Goal: Communication & Community: Answer question/provide support

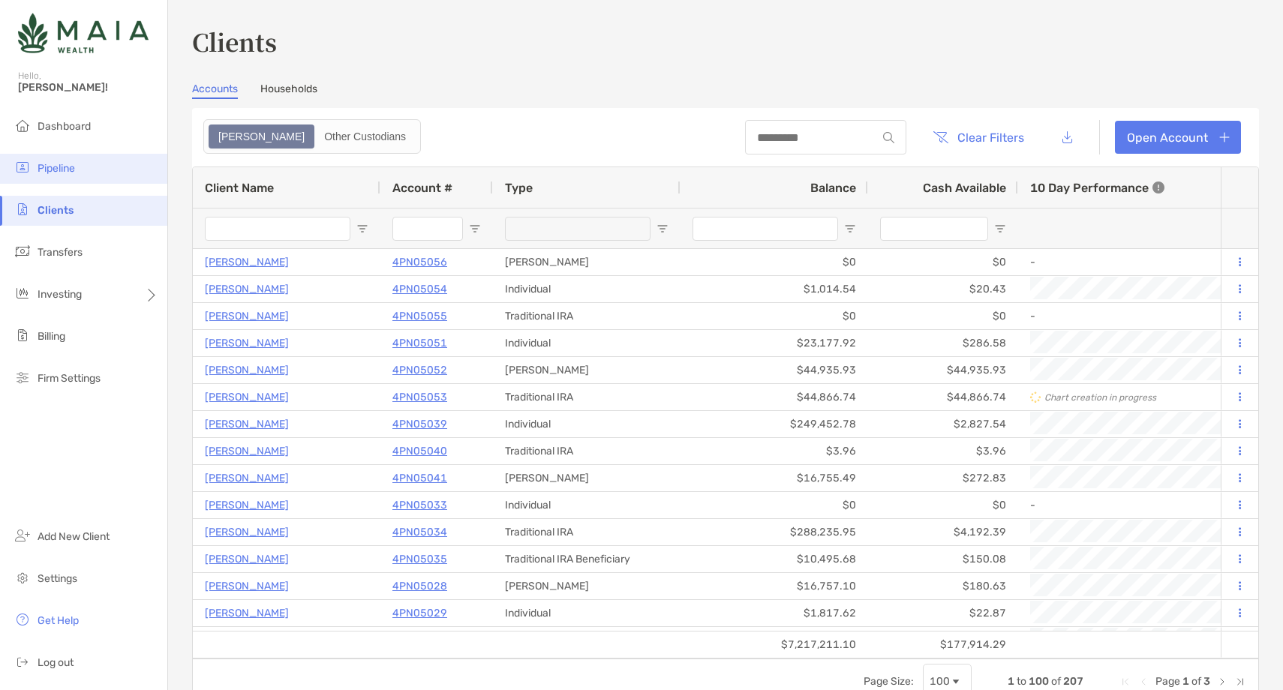
click at [75, 169] on span "Pipeline" at bounding box center [57, 168] width 38 height 13
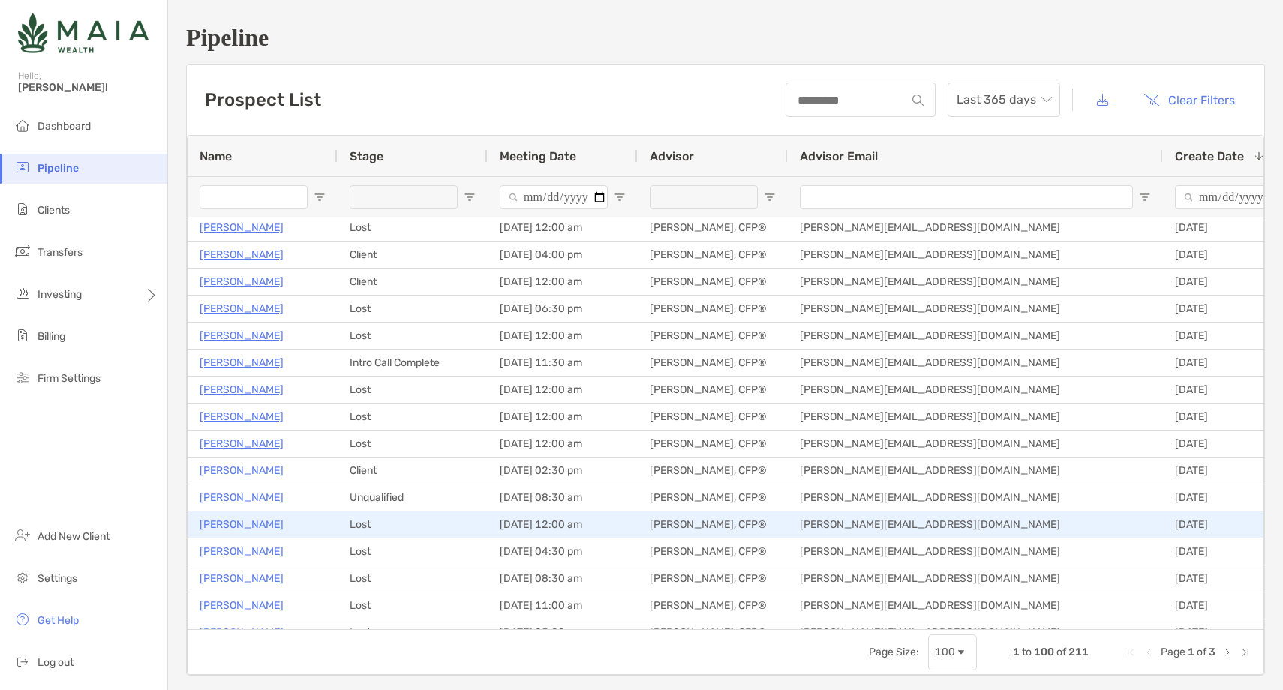
scroll to position [2290, 0]
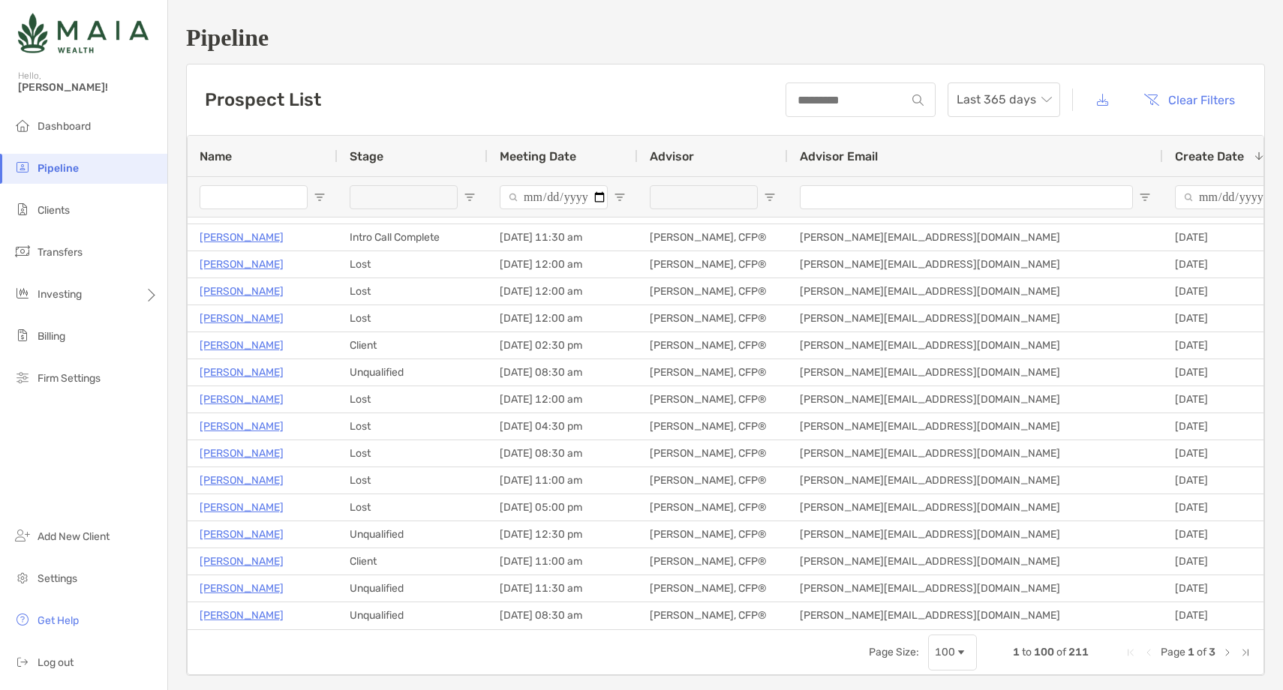
click at [958, 655] on span "Page Size" at bounding box center [961, 653] width 12 height 12
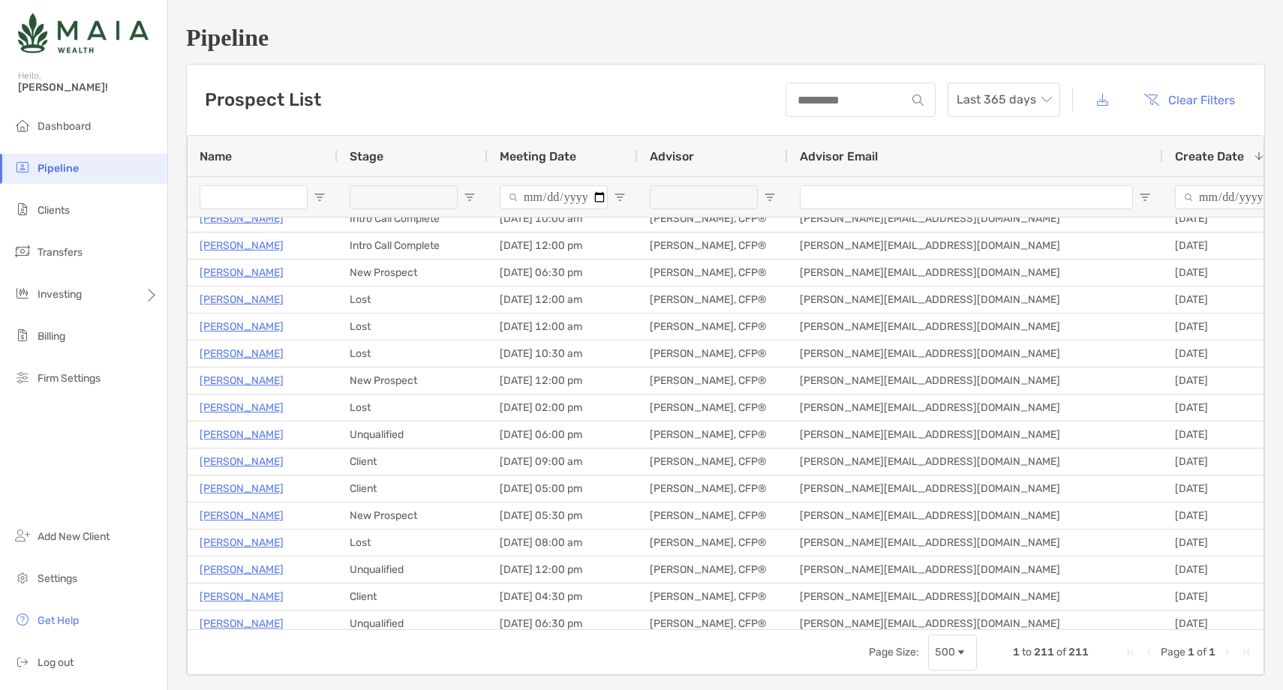
scroll to position [0, 0]
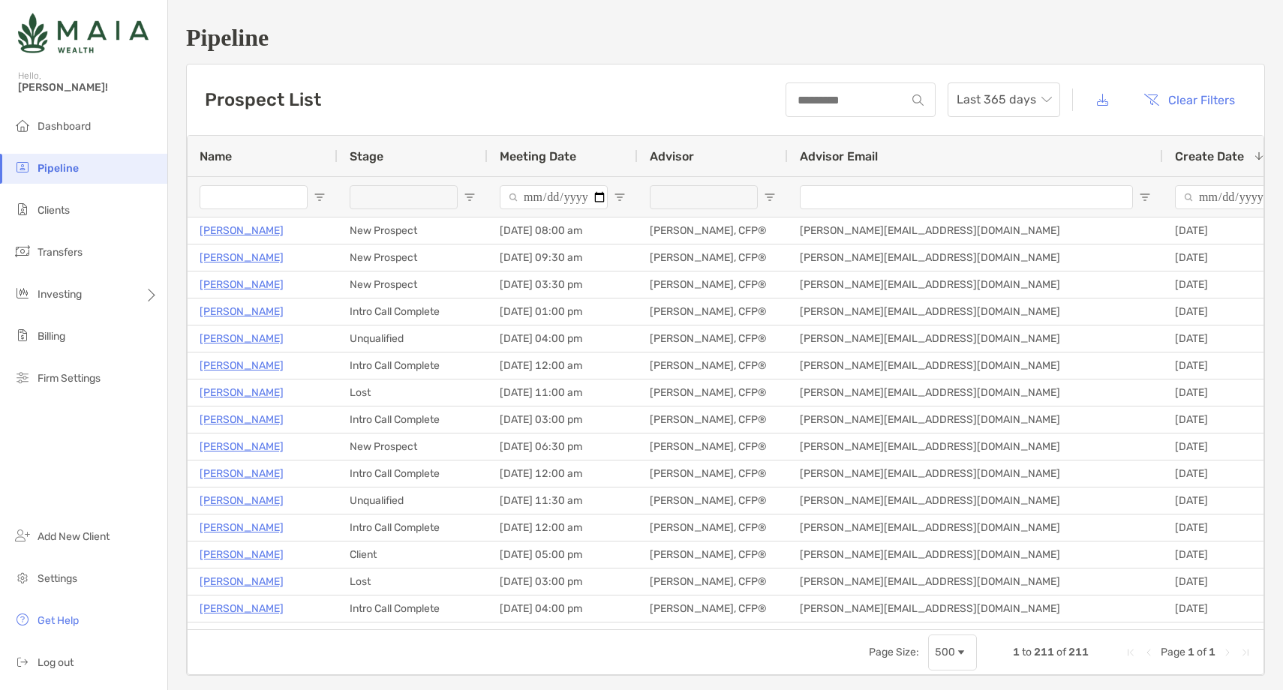
click at [260, 200] on input "Name Filter Input" at bounding box center [254, 197] width 108 height 24
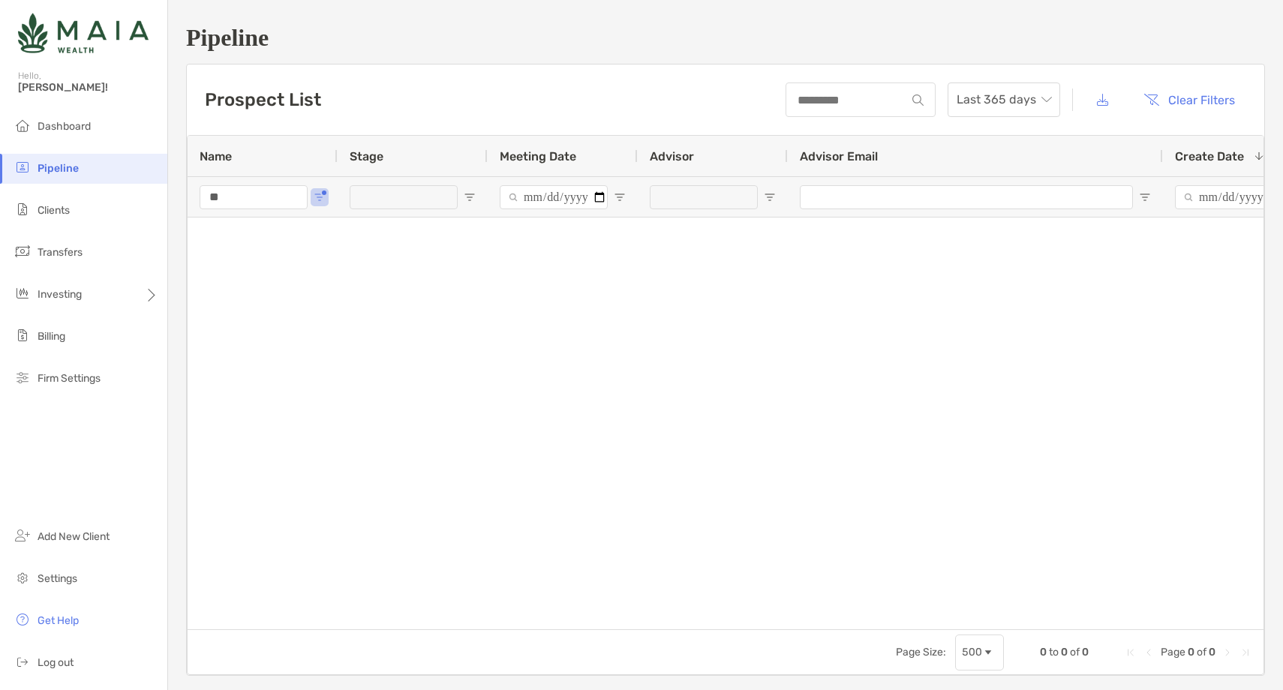
type input "*"
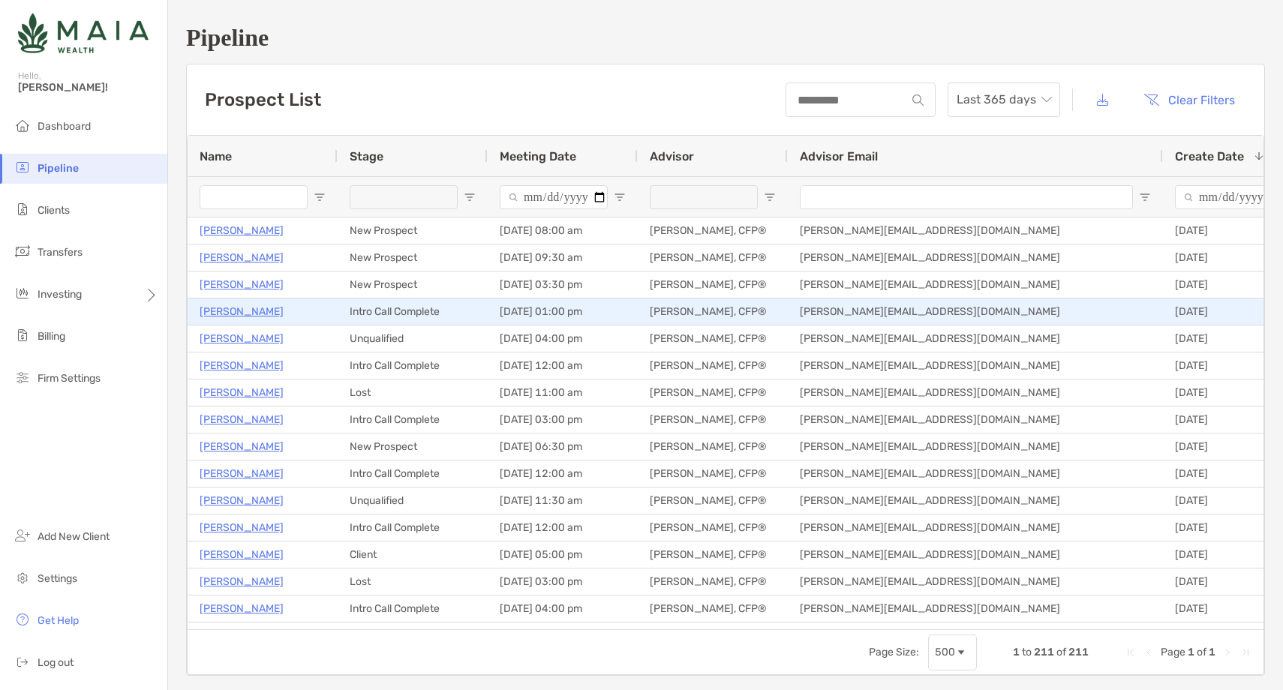
click at [242, 312] on p "Jenn Westlein" at bounding box center [242, 311] width 84 height 19
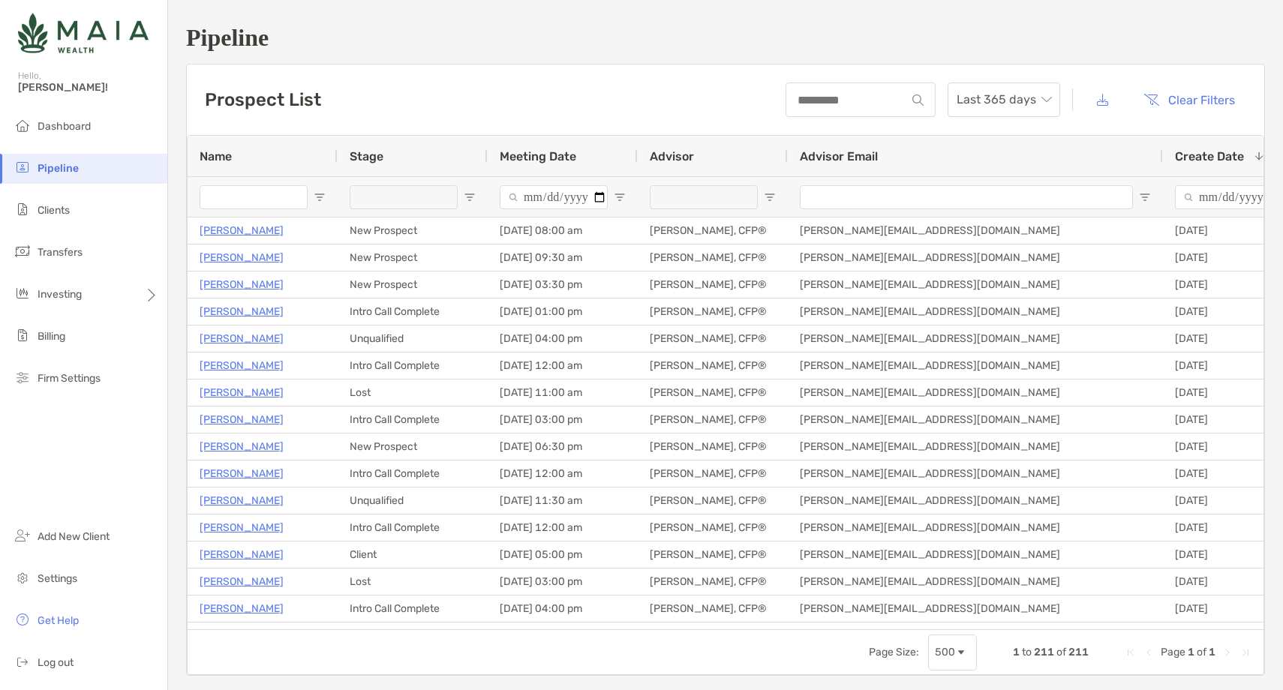
click at [461, 195] on div at bounding box center [413, 196] width 150 height 41
click at [471, 195] on span "Open Filter Menu" at bounding box center [470, 197] width 12 height 12
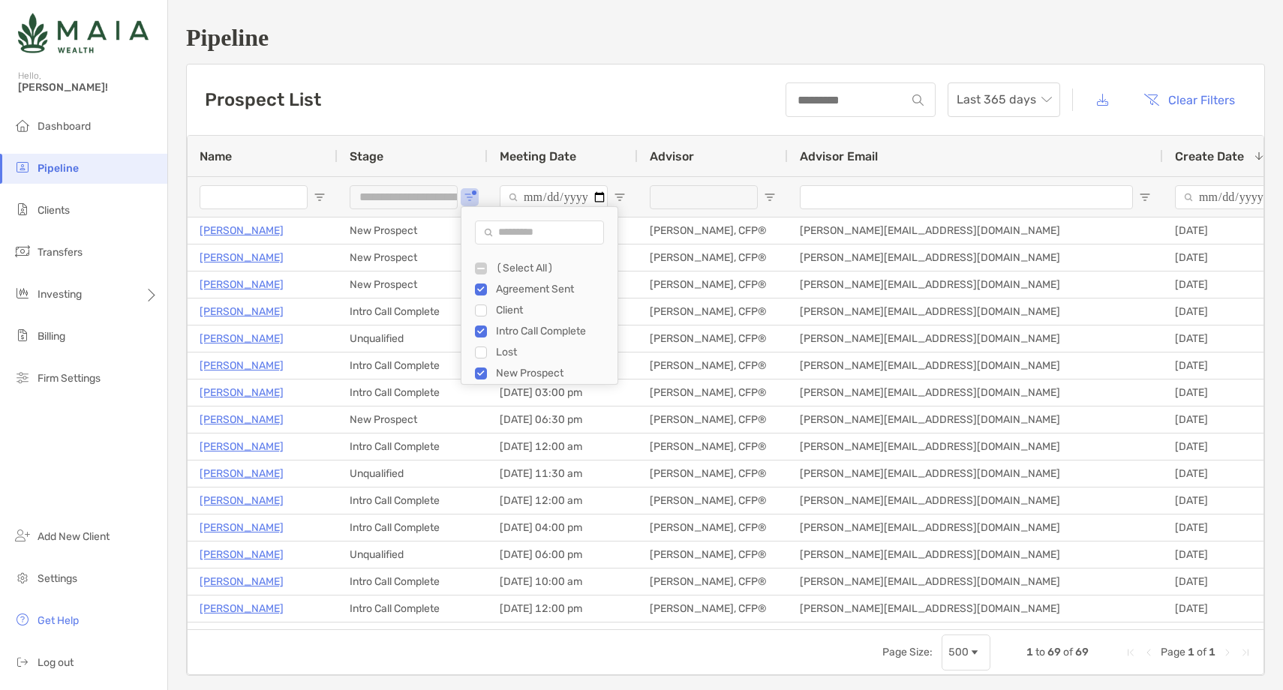
scroll to position [21, 0]
type input "**********"
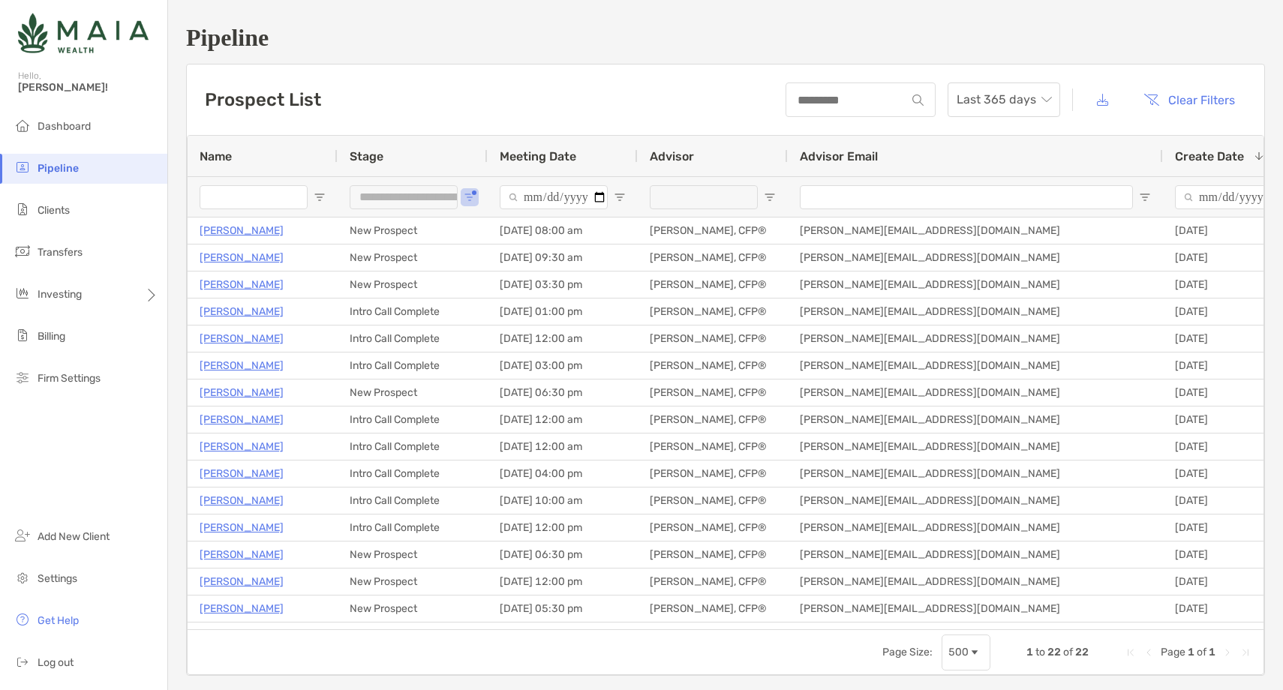
click at [497, 110] on div "Prospect List Last 365 days Clear Filters" at bounding box center [726, 100] width 1078 height 71
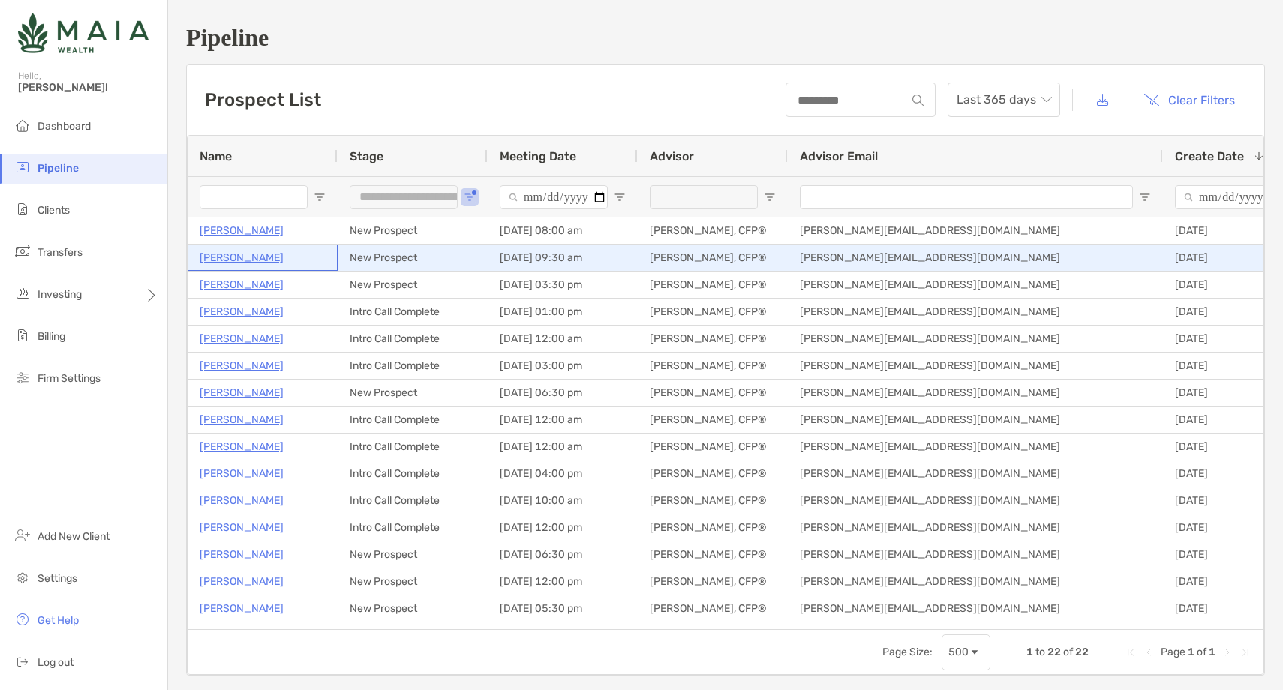
click at [257, 258] on p "[PERSON_NAME]" at bounding box center [242, 257] width 84 height 19
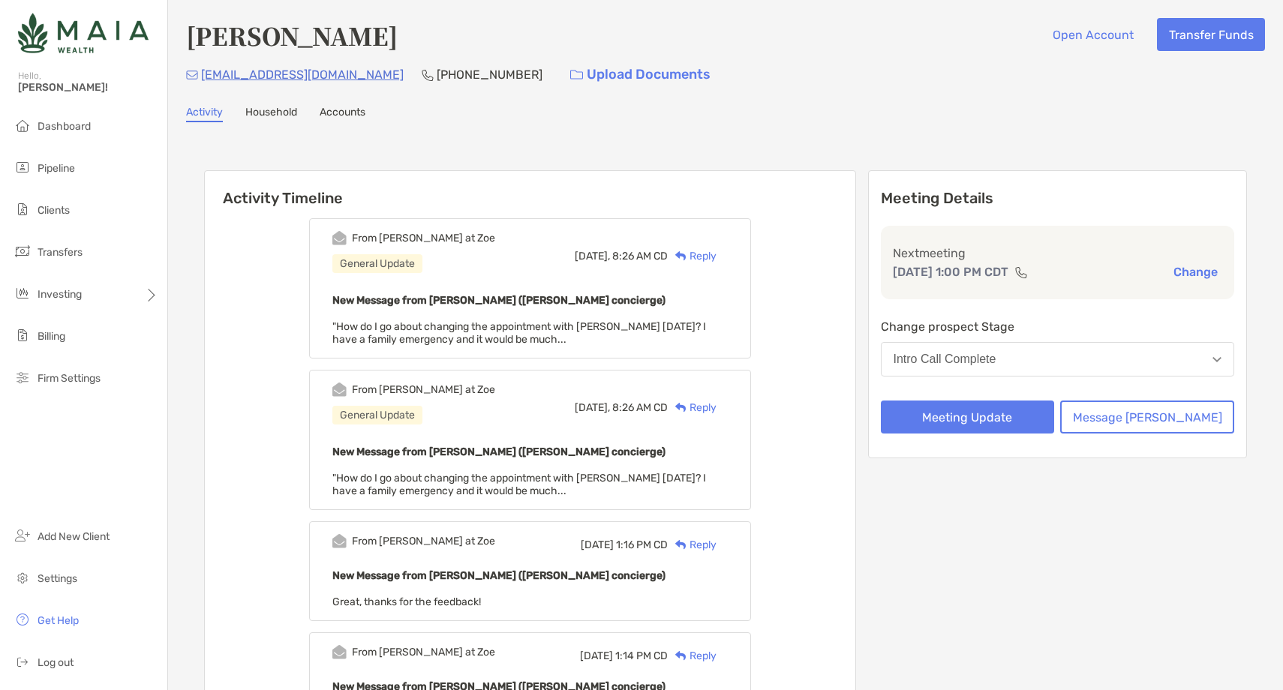
click at [717, 255] on div "Reply" at bounding box center [692, 256] width 49 height 16
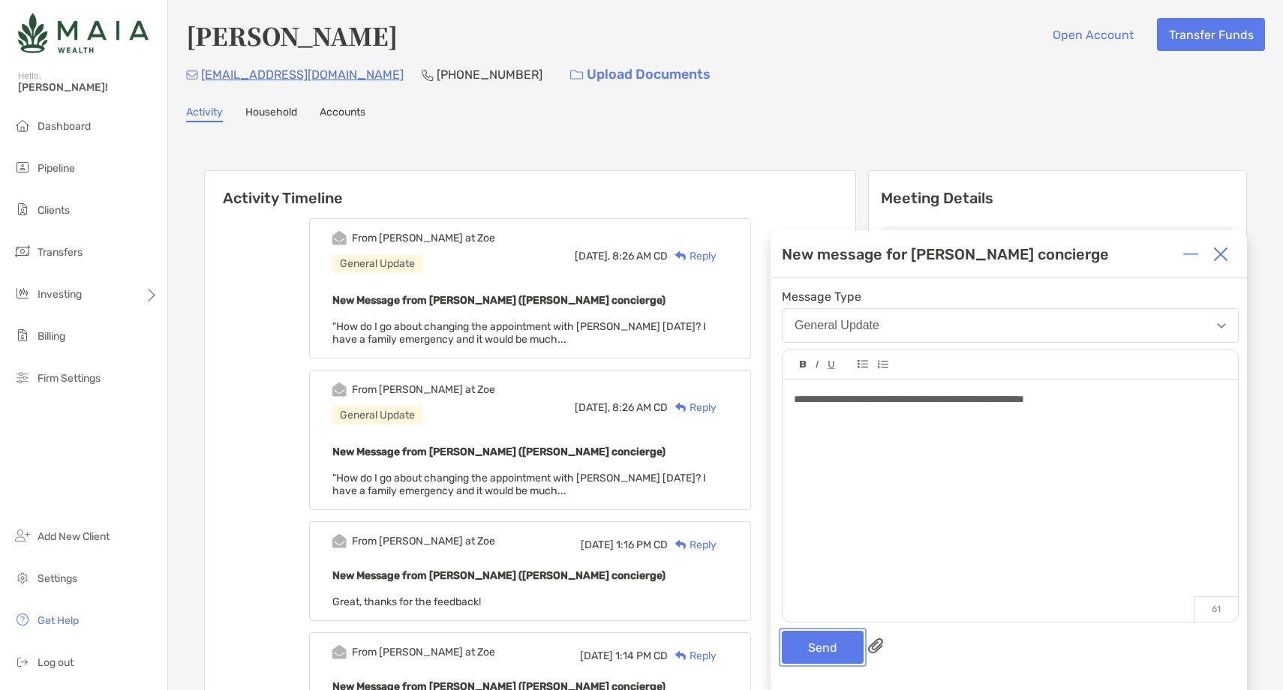
click at [826, 649] on button "Send" at bounding box center [823, 647] width 82 height 33
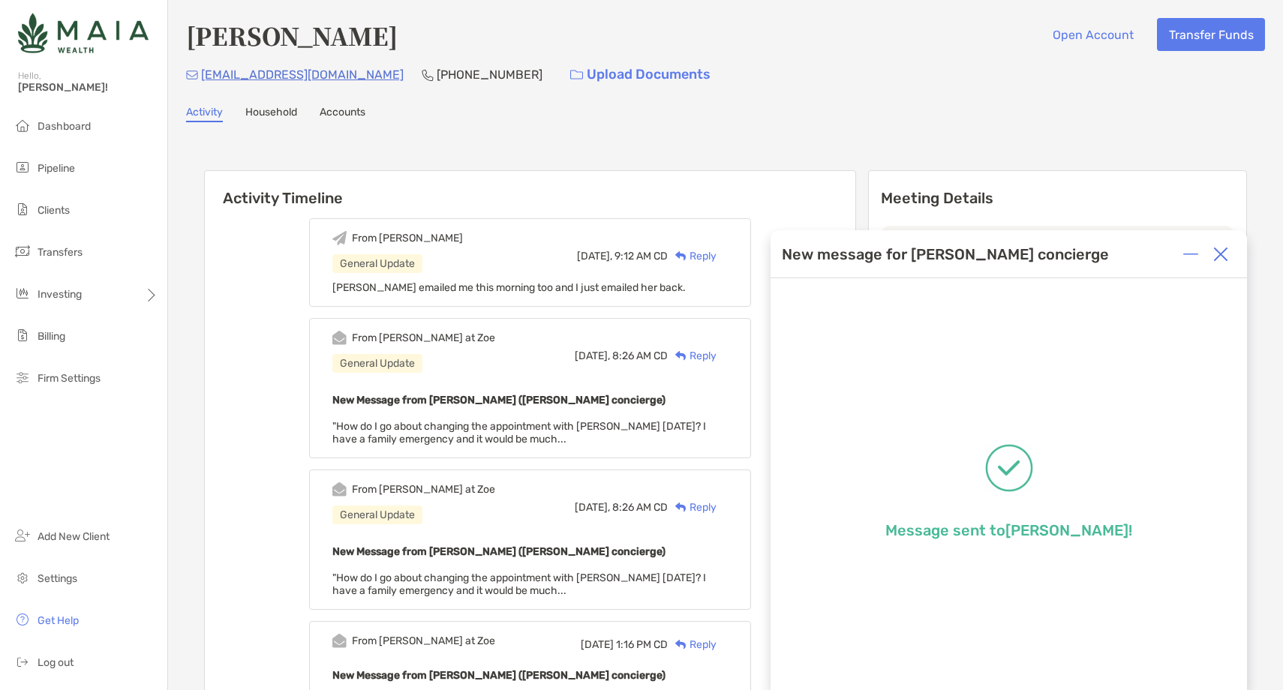
click at [1222, 259] on img at bounding box center [1220, 254] width 15 height 15
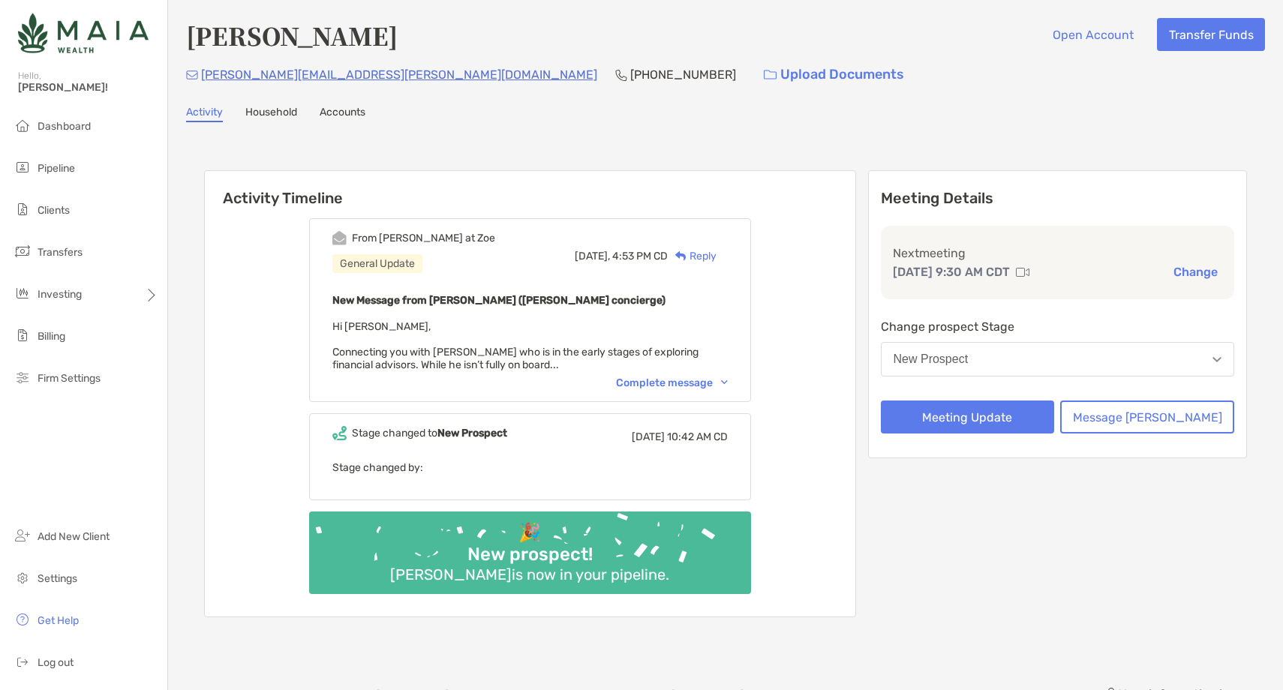
drag, startPoint x: 387, startPoint y: 31, endPoint x: 185, endPoint y: 39, distance: 202.0
click at [186, 39] on div "[PERSON_NAME] Open Account Transfer Funds" at bounding box center [725, 35] width 1079 height 35
copy h4 "[PERSON_NAME]"
click at [702, 377] on div "Complete message" at bounding box center [672, 383] width 112 height 13
